Goal: Task Accomplishment & Management: Manage account settings

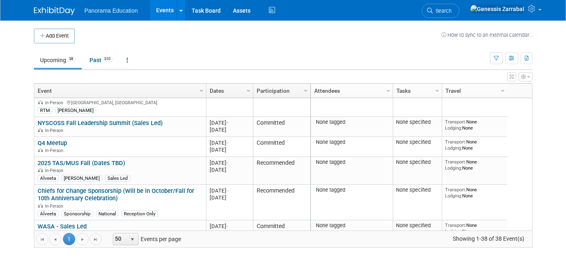
scroll to position [286, 0]
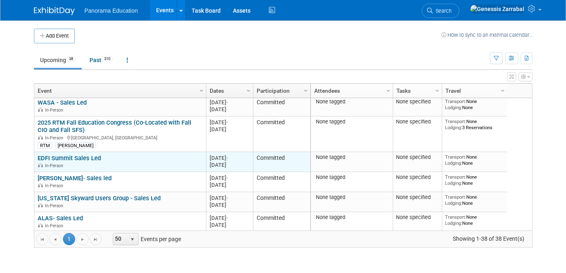
click at [92, 158] on link "EDFI Summit Sales Led" at bounding box center [69, 158] width 63 height 7
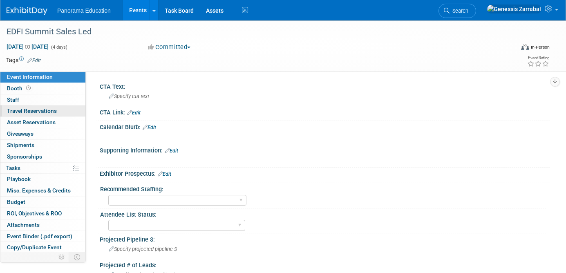
click at [46, 109] on span "Travel Reservations 0" at bounding box center [32, 111] width 50 height 7
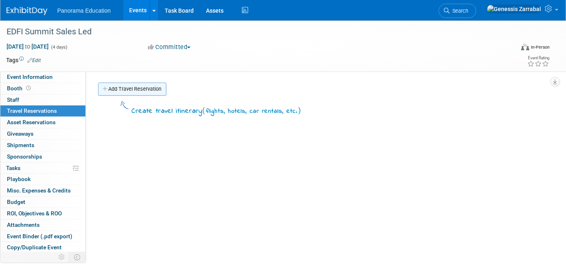
click at [130, 83] on link "Add Travel Reservation" at bounding box center [132, 89] width 68 height 13
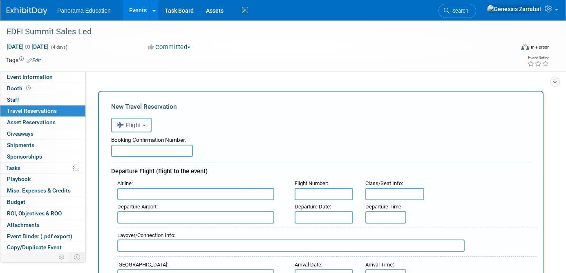
click at [139, 122] on span "Flight" at bounding box center [129, 125] width 25 height 7
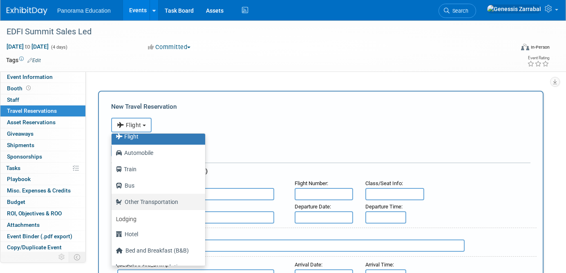
scroll to position [33, 0]
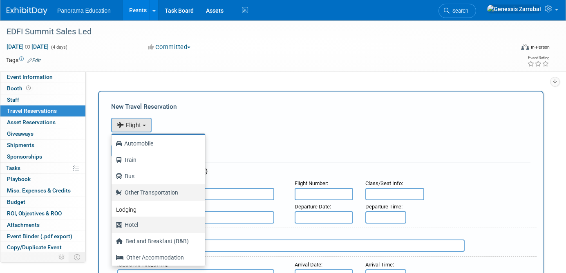
click at [161, 220] on label "Hotel" at bounding box center [156, 224] width 81 height 13
click at [113, 221] on input "Hotel" at bounding box center [110, 223] width 5 height 5
select select "6"
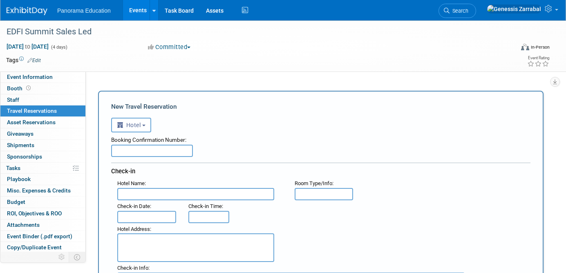
click at [157, 191] on input "text" at bounding box center [195, 194] width 157 height 12
paste input "The [GEOGRAPHIC_DATA], [GEOGRAPHIC_DATA]"
type input "The [GEOGRAPHIC_DATA], [GEOGRAPHIC_DATA]"
click at [141, 216] on input "text" at bounding box center [146, 217] width 59 height 12
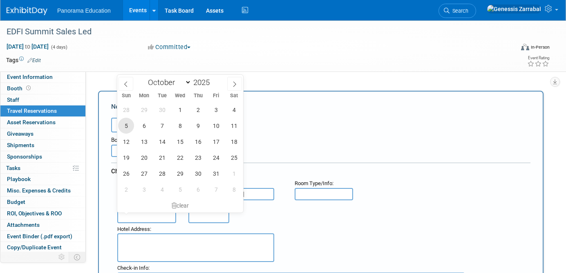
click at [124, 128] on span "5" at bounding box center [126, 126] width 16 height 16
type input "[DATE]"
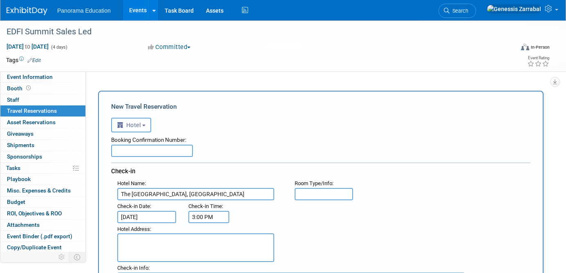
click at [204, 216] on input "3:00 PM" at bounding box center [209, 217] width 41 height 12
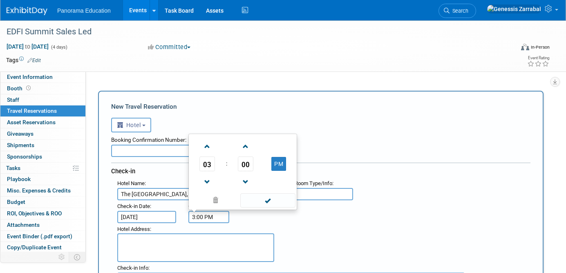
click at [200, 218] on input "3:00 PM" at bounding box center [209, 217] width 41 height 12
click at [206, 147] on span at bounding box center [207, 146] width 14 height 14
type input "4:00 PM"
click at [148, 166] on div "Check-in" at bounding box center [321, 170] width 420 height 15
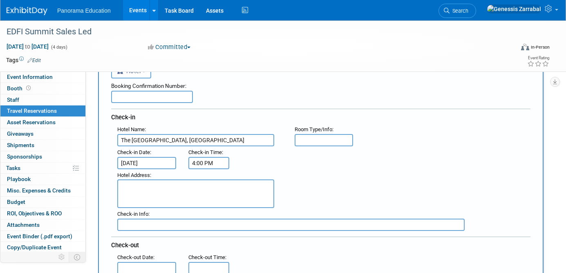
scroll to position [46, 0]
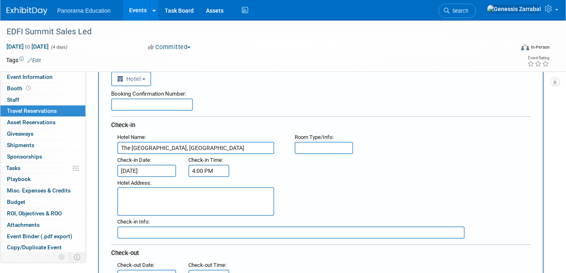
click at [162, 206] on textarea at bounding box center [195, 201] width 157 height 29
paste textarea "[STREET_ADDRESS]"
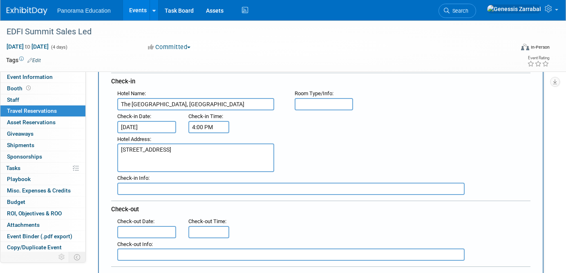
type textarea "[STREET_ADDRESS]"
click at [157, 188] on input "text" at bounding box center [291, 189] width 348 height 12
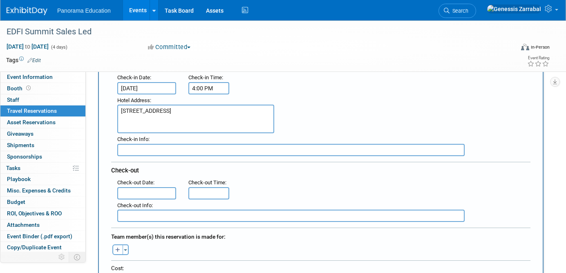
scroll to position [133, 0]
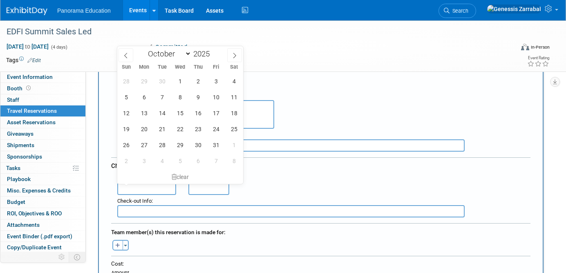
click at [154, 189] on input "text" at bounding box center [146, 189] width 59 height 12
click at [178, 97] on span "8" at bounding box center [180, 97] width 16 height 16
type input "[DATE]"
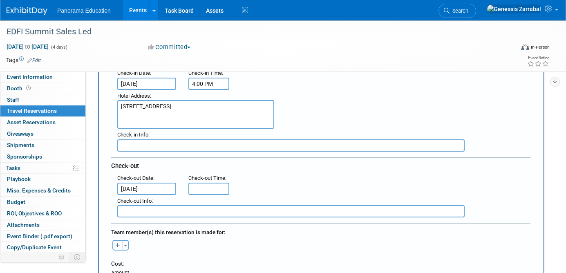
type input "11:00 AM"
click at [196, 184] on input "11:00 AM" at bounding box center [209, 189] width 41 height 12
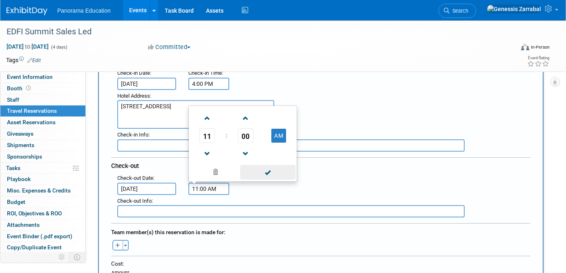
click at [276, 177] on span at bounding box center [267, 172] width 55 height 14
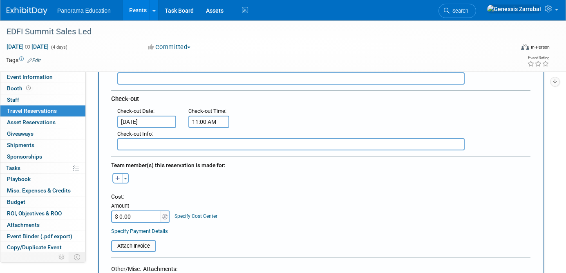
scroll to position [0, 0]
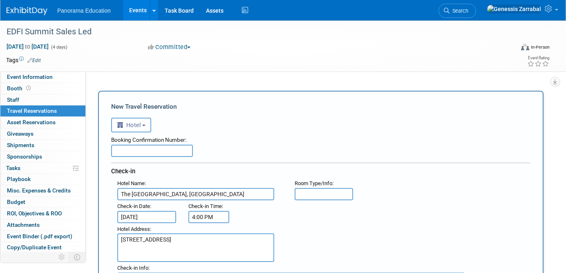
click at [152, 150] on input "text" at bounding box center [152, 151] width 82 height 12
paste input "Marriott Confirmation Number: 85957842 Online Confirmation Number: 2Y1660XL"
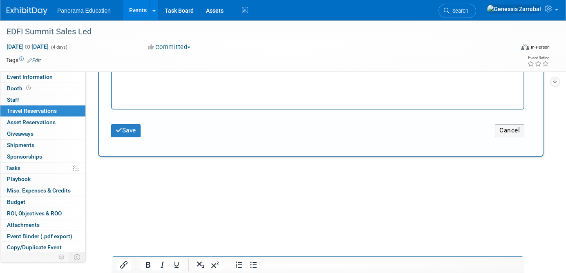
scroll to position [473, 0]
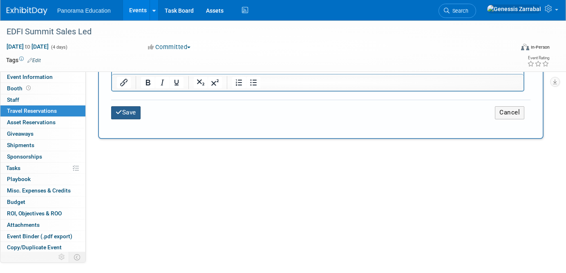
type input "Marriott Confirmation Number: 85957842 Online Confirmation Number: 2Y1660XL"
click at [122, 106] on button "Save" at bounding box center [125, 112] width 29 height 13
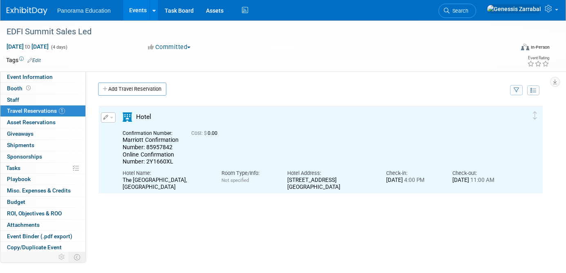
scroll to position [0, 0]
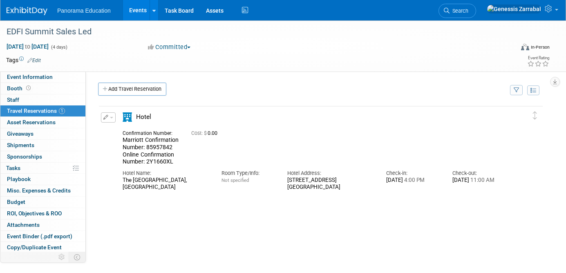
click at [109, 118] on button "button" at bounding box center [108, 117] width 15 height 10
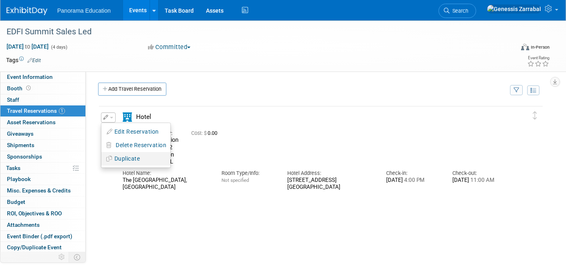
click at [124, 157] on button "Duplicate" at bounding box center [135, 159] width 69 height 12
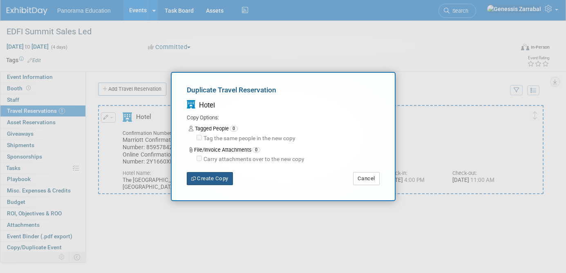
click at [214, 176] on button "Create Copy" at bounding box center [210, 178] width 46 height 13
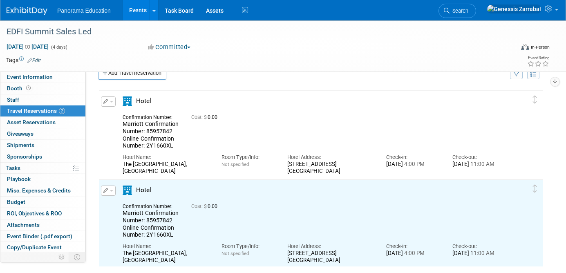
click at [106, 102] on icon "button" at bounding box center [105, 101] width 5 height 5
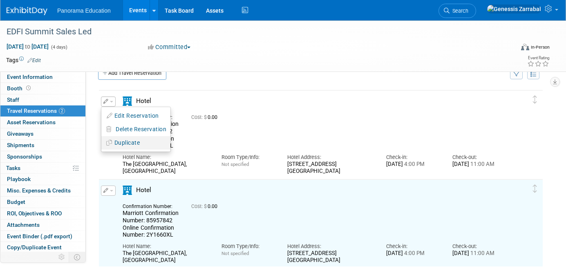
click at [124, 141] on button "Duplicate" at bounding box center [135, 143] width 69 height 12
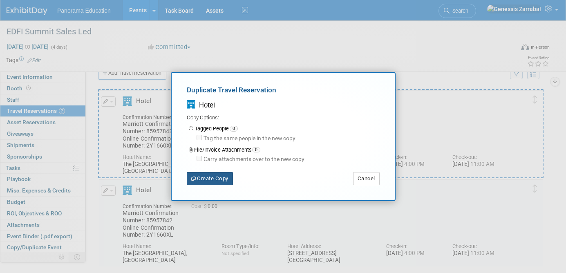
click at [223, 177] on button "Create Copy" at bounding box center [210, 178] width 46 height 13
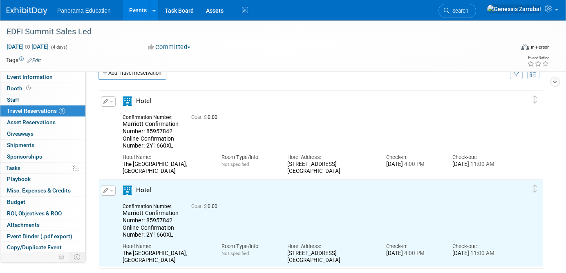
click at [110, 101] on button "button" at bounding box center [108, 102] width 15 height 10
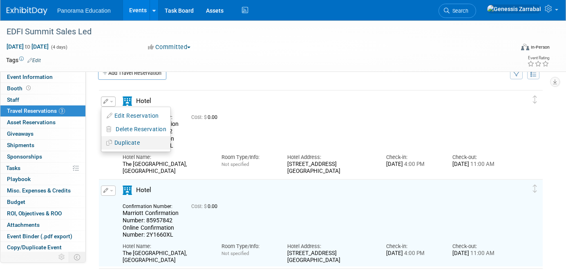
click at [132, 141] on button "Duplicate" at bounding box center [135, 143] width 69 height 12
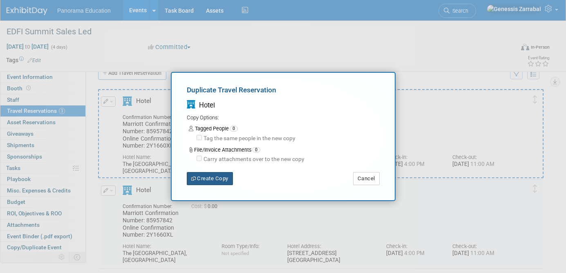
click at [197, 178] on button "Create Copy" at bounding box center [210, 178] width 46 height 13
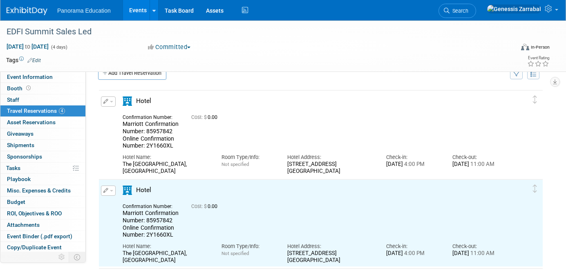
click at [106, 101] on icon "button" at bounding box center [105, 101] width 5 height 5
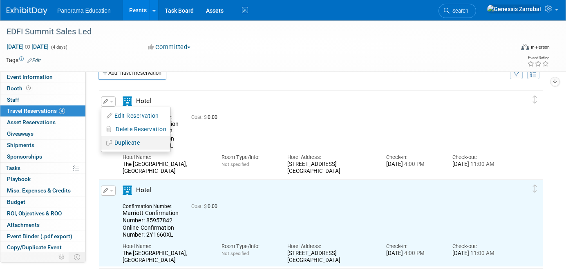
click at [123, 140] on button "Duplicate" at bounding box center [135, 143] width 69 height 12
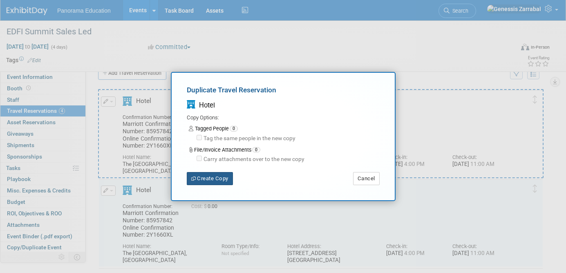
click at [199, 173] on button "Create Copy" at bounding box center [210, 178] width 46 height 13
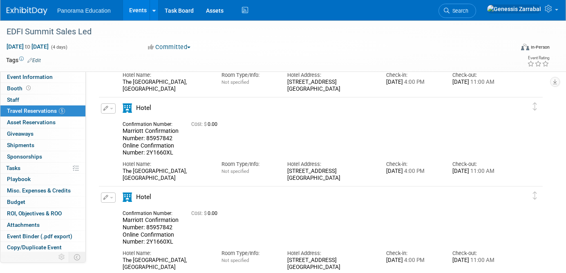
scroll to position [102, 0]
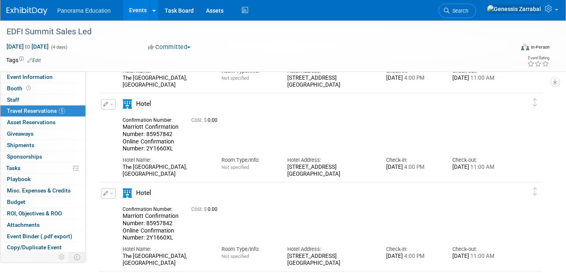
click at [110, 104] on span "button" at bounding box center [111, 105] width 3 height 2
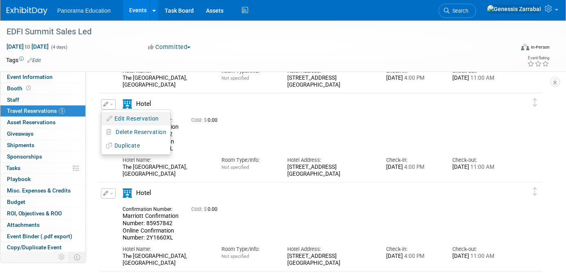
click at [116, 113] on button "Edit Reservation" at bounding box center [135, 119] width 69 height 12
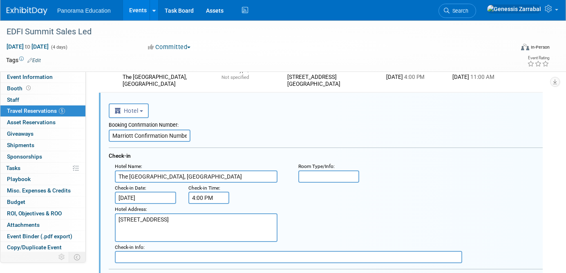
scroll to position [139, 0]
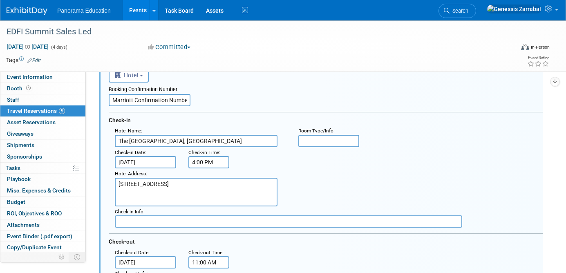
click at [148, 97] on input "Marriott Confirmation Number: 85957842 Online Confirmation Number: 2Y1660XL" at bounding box center [150, 100] width 82 height 12
paste input "68144 Online Confirmation Number: JT75OE16"
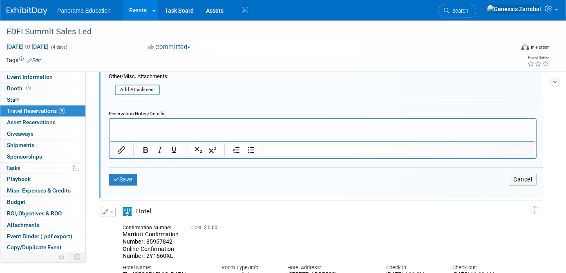
scroll to position [467, 0]
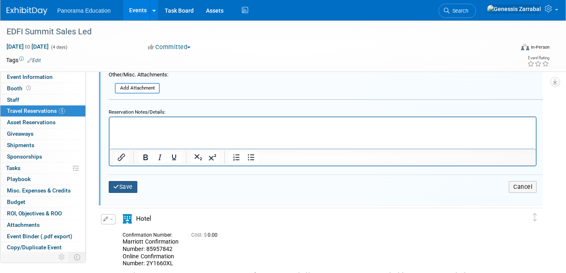
type input "Marriott Confirmation Number: 85968144 Online Confirmation Number: JT75OE16"
click at [126, 182] on button "Save" at bounding box center [123, 187] width 29 height 12
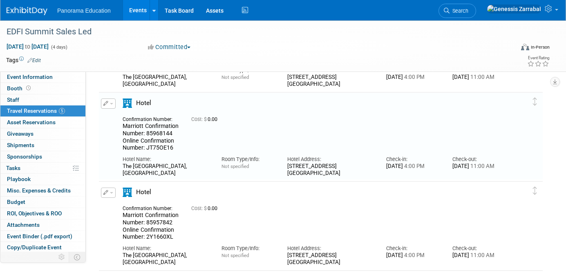
click at [107, 193] on icon "button" at bounding box center [105, 192] width 5 height 5
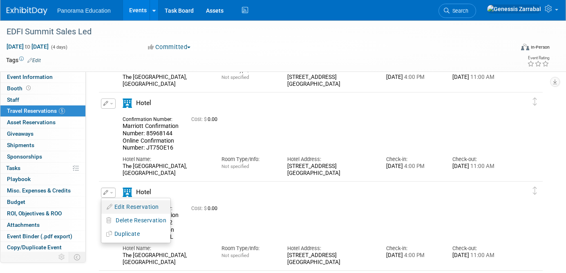
click at [117, 203] on button "Edit Reservation" at bounding box center [135, 207] width 69 height 12
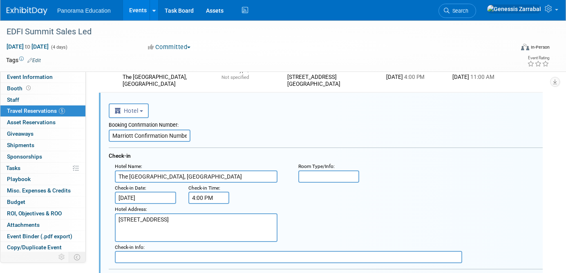
click at [146, 135] on input "Marriott Confirmation Number: 85957842 Online Confirmation Number: 2Y1660XL" at bounding box center [150, 136] width 82 height 12
paste input "74748 Online Confirmation Number: 7A99VTYV"
type input "Marriott Confirmation Number: 85974748 Online Confirmation Number: 7A99VTYV"
click at [232, 130] on div "Booking Confirmation Number: Marriott Confirmation Number: 85974748 Online Conf…" at bounding box center [326, 130] width 434 height 24
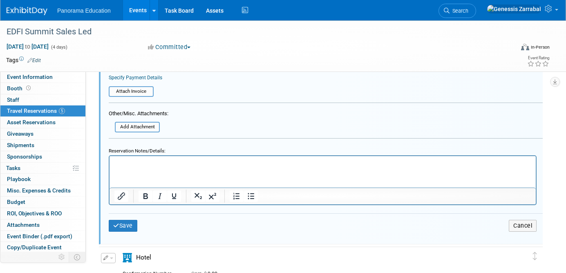
scroll to position [519, 0]
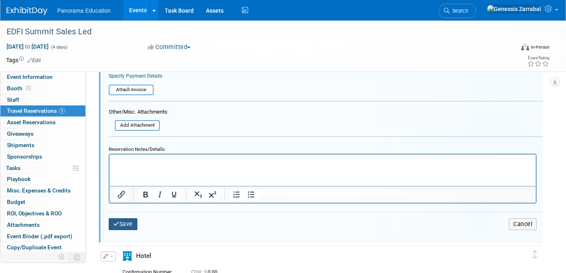
click at [122, 227] on button "Save" at bounding box center [123, 224] width 29 height 12
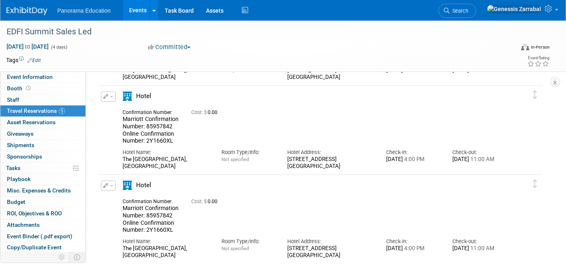
scroll to position [289, 0]
click at [108, 99] on button "button" at bounding box center [108, 96] width 15 height 10
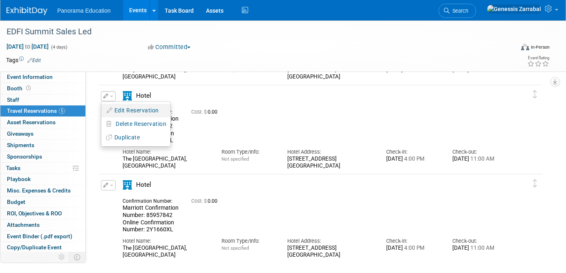
click at [122, 111] on button "Edit Reservation" at bounding box center [135, 111] width 69 height 12
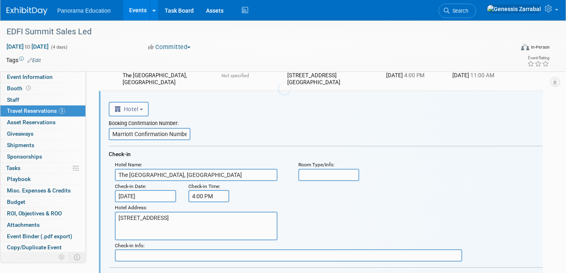
scroll to position [0, 0]
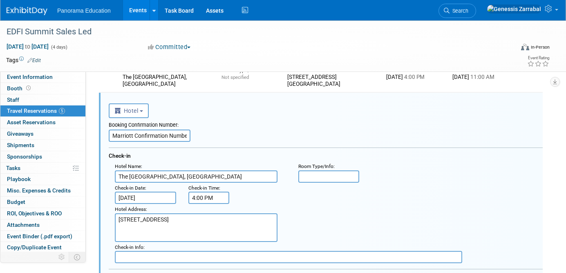
click at [139, 136] on input "Marriott Confirmation Number: 85957842 Online Confirmation Number: 2Y1660XL" at bounding box center [150, 136] width 82 height 12
paste input "81804 Online Confirmation Number: CRHPQ9ZU"
type input "Marriott Confirmation Number: 85981804 Online Confirmation Number: CRHPQ9ZU"
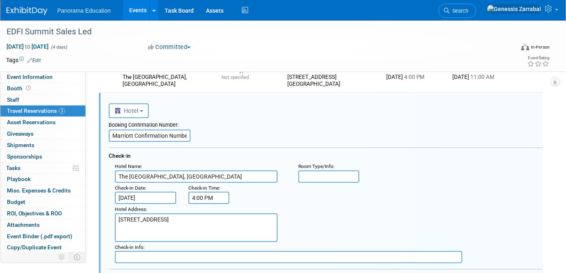
click at [253, 134] on div "Booking Confirmation Number: Marriott Confirmation Number: 85981804 Online Conf…" at bounding box center [326, 130] width 434 height 24
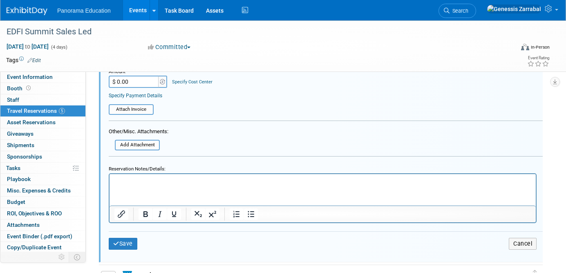
scroll to position [590, 0]
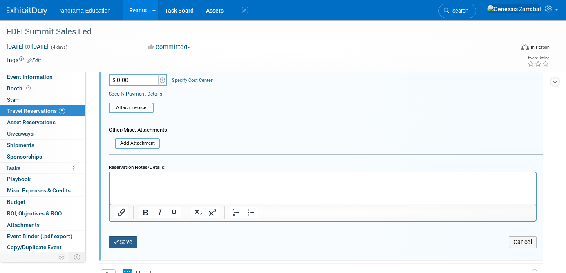
click at [127, 242] on button "Save" at bounding box center [123, 242] width 29 height 12
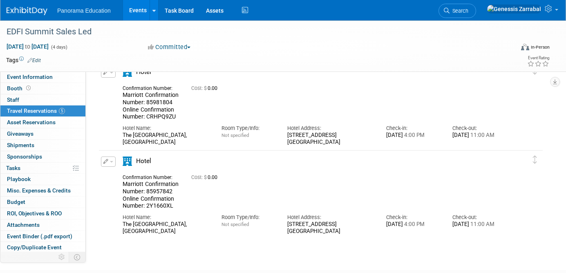
scroll to position [315, 0]
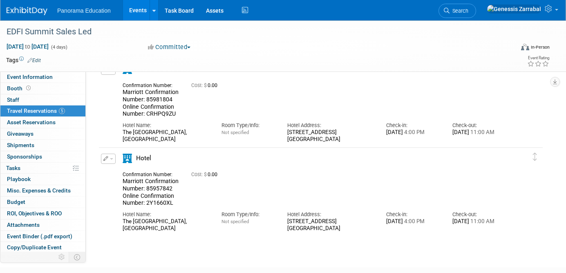
click at [110, 157] on button "button" at bounding box center [108, 159] width 15 height 10
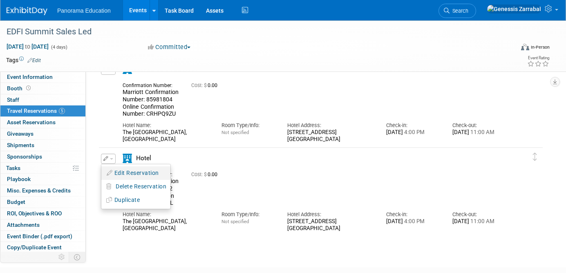
click at [118, 170] on button "Edit Reservation" at bounding box center [135, 173] width 69 height 12
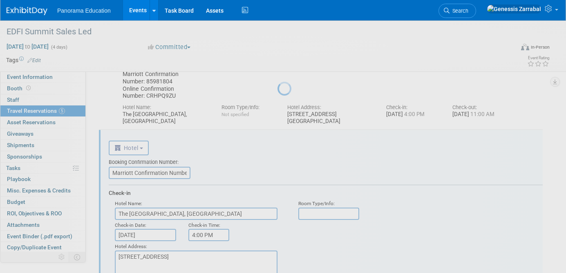
scroll to position [0, 0]
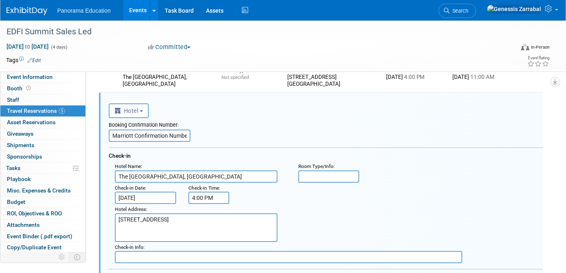
click at [156, 141] on input "Marriott Confirmation Number: 85957842 Online Confirmation Number: 2Y1660XL" at bounding box center [150, 136] width 82 height 12
paste input "87093 Online Confirmation Number: A6M01F8I"
type input "Marriott Confirmation Number: 85987093 Online Confirmation Number: A6M01F8I"
click at [261, 129] on div "Booking Confirmation Number:" at bounding box center [326, 123] width 434 height 11
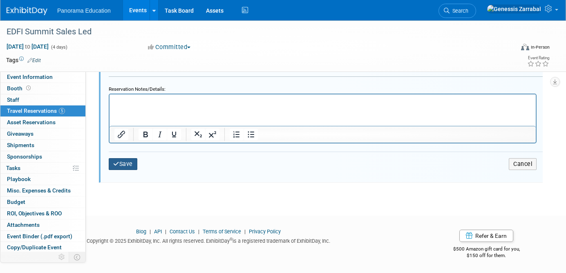
click at [124, 162] on button "Save" at bounding box center [123, 164] width 29 height 12
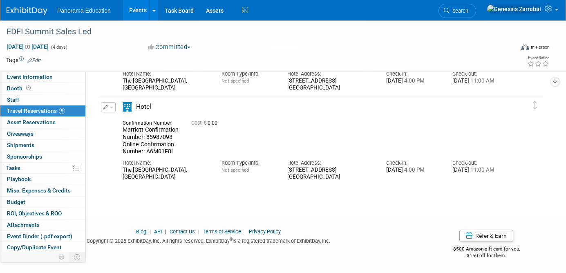
click at [138, 12] on link "Events" at bounding box center [138, 10] width 30 height 20
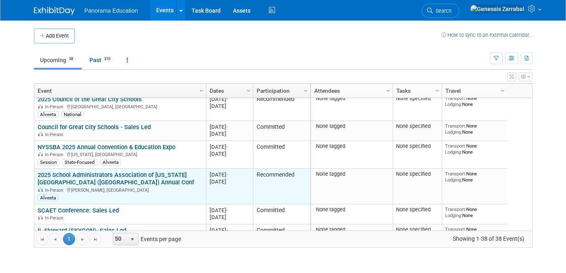
click at [151, 170] on td "2025 School Administrators Association of New York State (SAANYS) Annual Conf 2…" at bounding box center [120, 187] width 172 height 36
click at [151, 174] on link "2025 School Administrators Association of New York State (SAANYS) Annual Conf" at bounding box center [116, 178] width 157 height 15
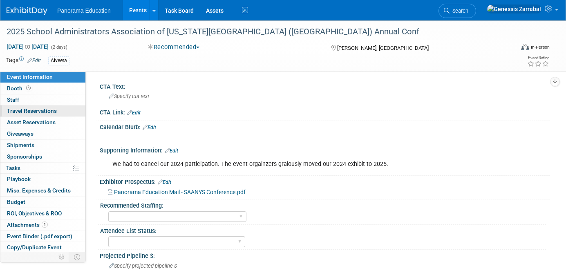
click at [34, 106] on link "0 Travel Reservations 0" at bounding box center [42, 111] width 85 height 11
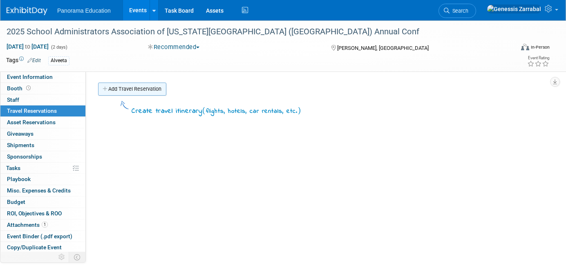
click at [148, 87] on link "Add Travel Reservation" at bounding box center [132, 89] width 68 height 13
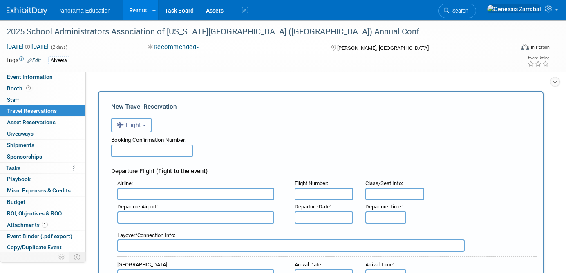
click at [143, 131] on button "Flight" at bounding box center [131, 125] width 40 height 15
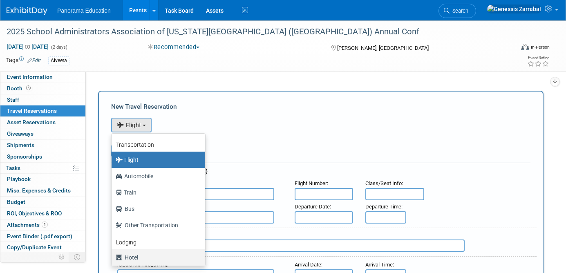
click at [153, 251] on link "Hotel" at bounding box center [159, 257] width 94 height 16
click at [125, 256] on label "Hotel" at bounding box center [156, 257] width 81 height 13
click at [113, 256] on input "Hotel" at bounding box center [110, 256] width 5 height 5
select select "6"
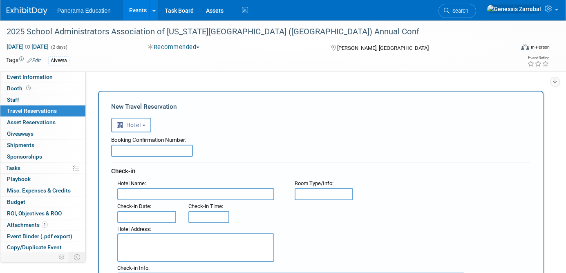
click at [138, 149] on input "text" at bounding box center [152, 151] width 82 height 12
paste input "46799387-1"
type input "46799387-1"
click at [146, 198] on input "text" at bounding box center [195, 194] width 157 height 12
paste input "The Sagamore Resort"
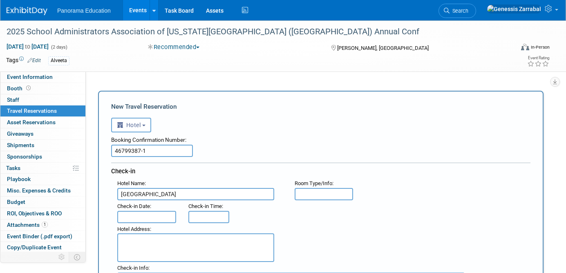
type input "The Sagamore Resort"
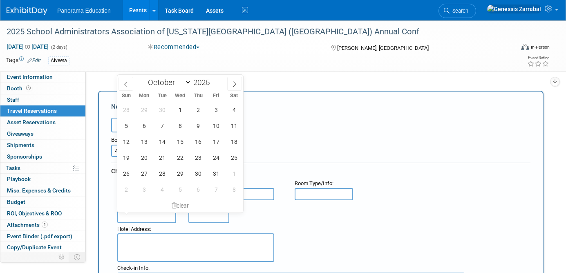
click at [129, 217] on input "text" at bounding box center [146, 217] width 59 height 12
click at [237, 156] on span "25" at bounding box center [234, 158] width 16 height 16
type input "Oct 25, 2025"
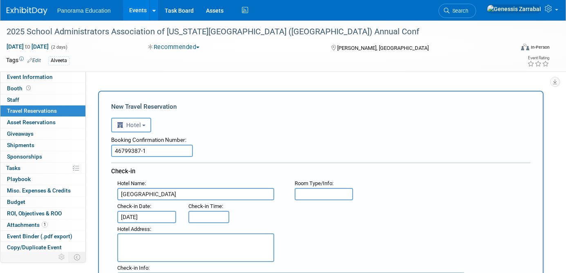
type input "3:00 PM"
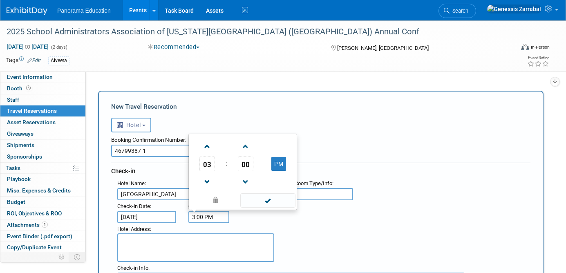
click at [215, 219] on input "3:00 PM" at bounding box center [209, 217] width 41 height 12
click at [271, 228] on div "Hotel Address :" at bounding box center [199, 229] width 165 height 9
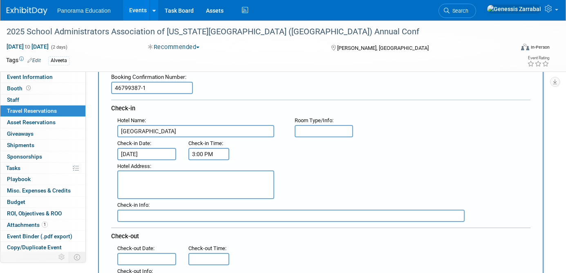
scroll to position [85, 0]
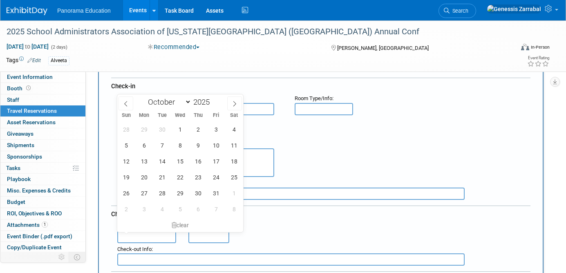
click at [162, 233] on input "text" at bounding box center [146, 237] width 59 height 12
click at [144, 192] on span "27" at bounding box center [144, 193] width 16 height 16
type input "Oct 27, 2025"
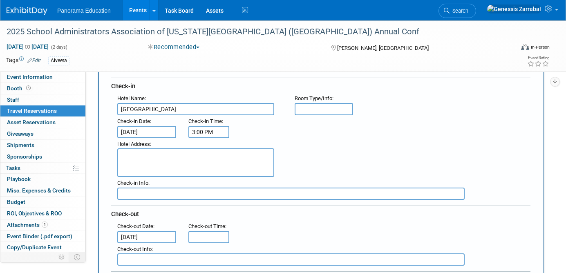
click at [261, 224] on div ": Check-out Date : Oct 27, 2025 Check-out Time :" at bounding box center [324, 231] width 426 height 23
type input "11:00 AM"
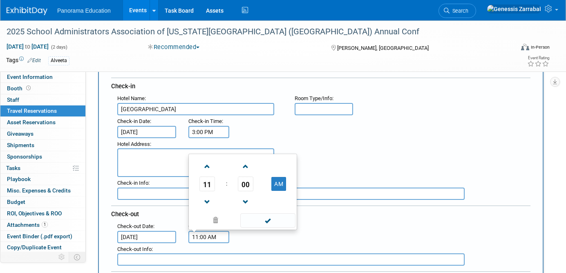
click at [203, 238] on input "11:00 AM" at bounding box center [209, 237] width 41 height 12
click at [286, 218] on span at bounding box center [267, 220] width 55 height 14
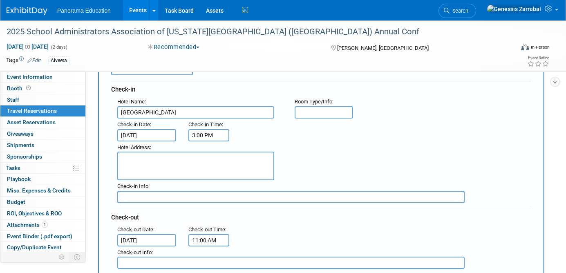
scroll to position [61, 0]
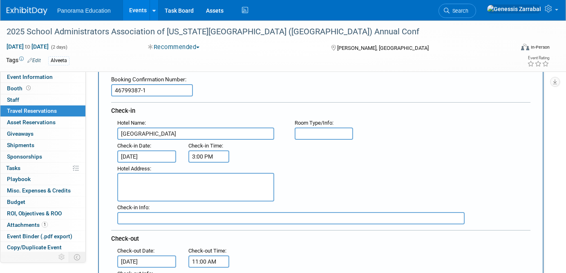
click at [180, 181] on textarea at bounding box center [195, 187] width 157 height 29
paste textarea "110 Sagamore Rd, Bolton Landing, NY 12814"
type textarea "110 Sagamore Rd, Bolton Landing, NY 12814"
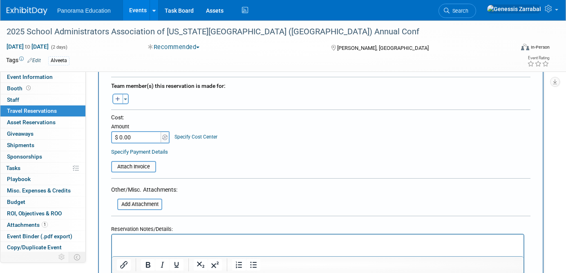
scroll to position [282, 0]
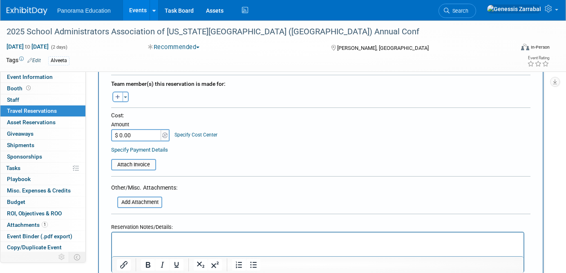
click at [137, 134] on input "$ 0.00" at bounding box center [136, 135] width 51 height 12
paste input "707.32"
type input "$ 707.32"
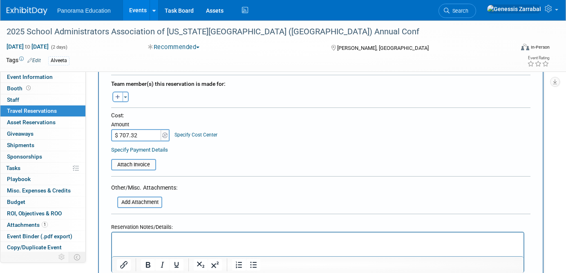
click at [240, 168] on table "Attach Invoice" at bounding box center [321, 161] width 420 height 19
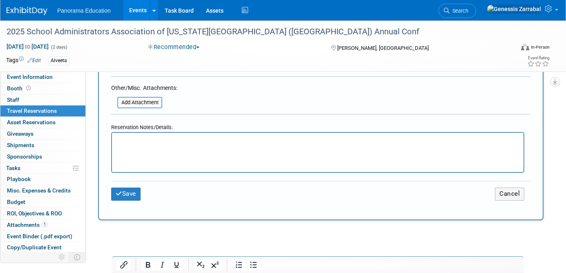
scroll to position [382, 0]
click at [124, 193] on button "Save" at bounding box center [125, 193] width 29 height 13
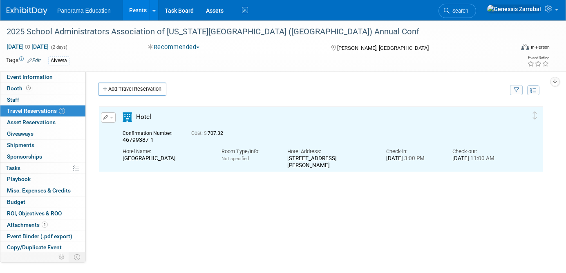
scroll to position [0, 0]
